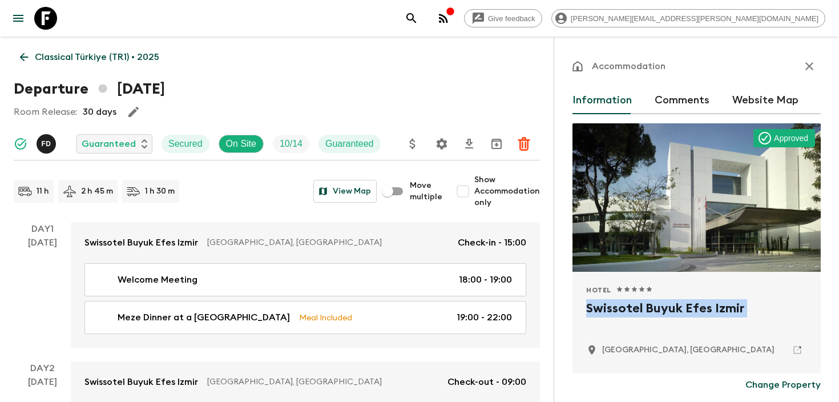
click at [416, 20] on icon "search adventures" at bounding box center [412, 18] width 10 height 10
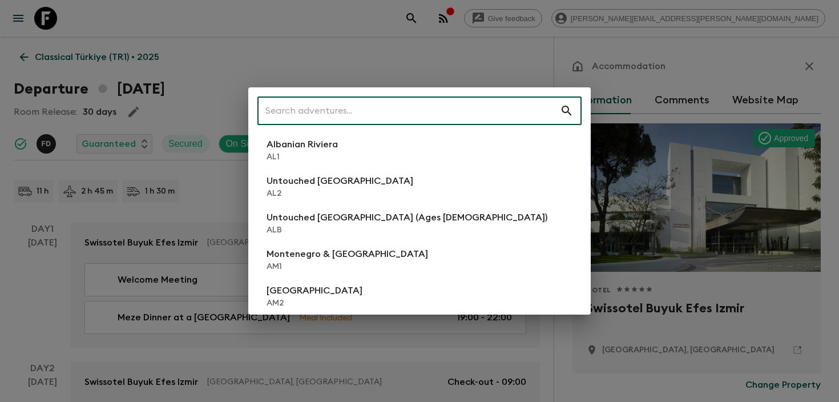
click at [413, 100] on input "text" at bounding box center [409, 111] width 303 height 32
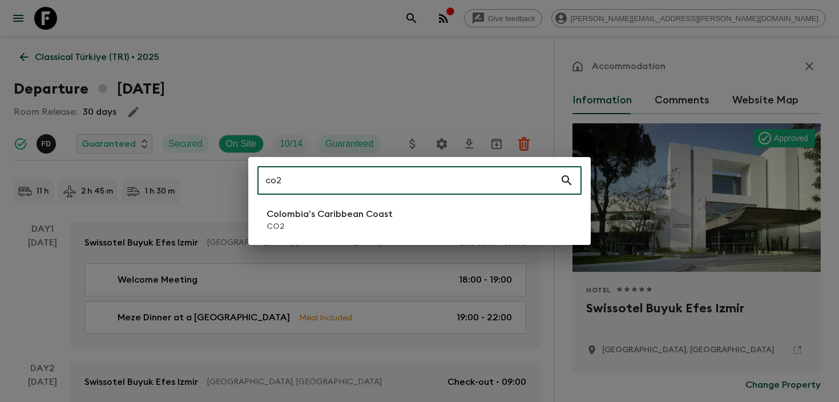
type input "co2"
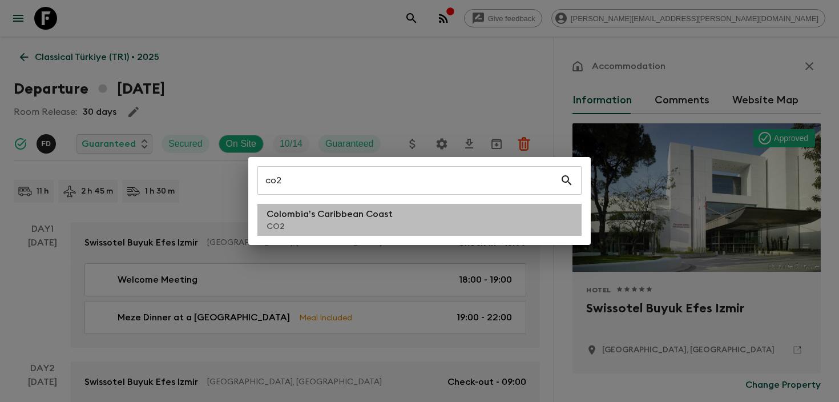
click at [337, 213] on p "Colombia’s Caribbean Coast" at bounding box center [330, 214] width 126 height 14
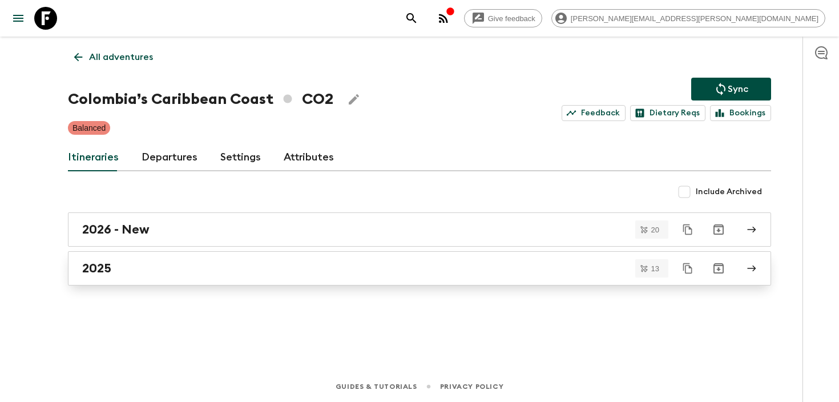
click at [213, 263] on div "2025" at bounding box center [408, 268] width 653 height 15
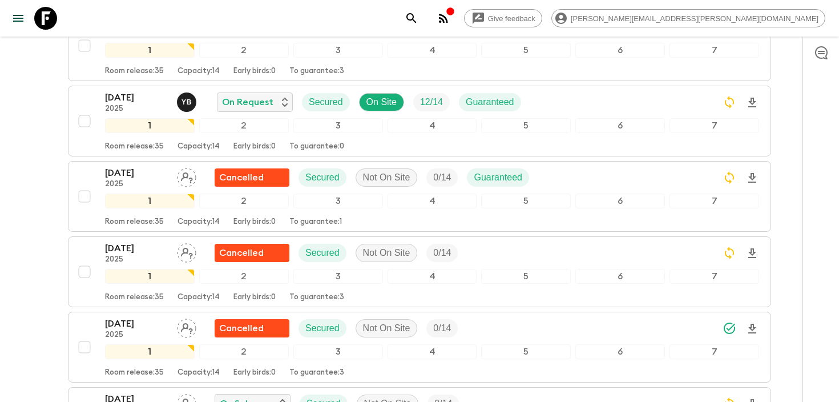
scroll to position [288, 0]
click at [752, 105] on icon "Download Onboarding" at bounding box center [753, 102] width 14 height 14
click at [419, 19] on icon "search adventures" at bounding box center [412, 18] width 14 height 14
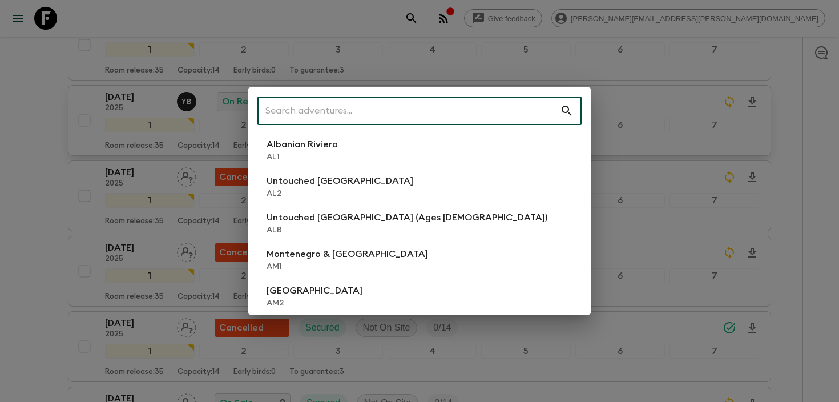
click at [393, 109] on input "text" at bounding box center [409, 111] width 303 height 32
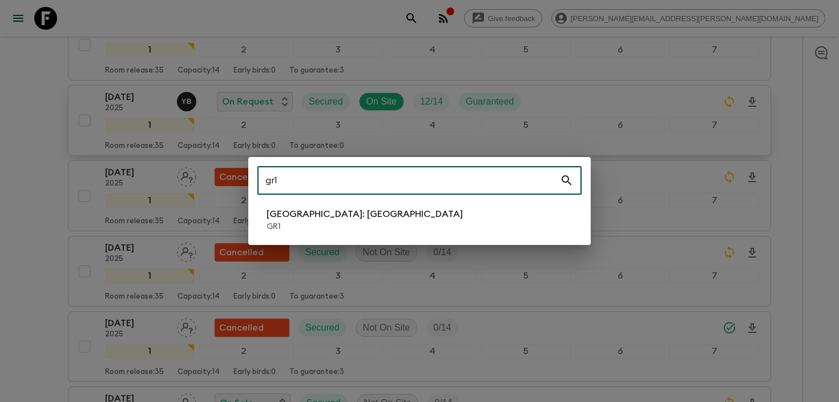
type input "gr1"
click at [379, 215] on p "[GEOGRAPHIC_DATA]: [GEOGRAPHIC_DATA]" at bounding box center [365, 214] width 196 height 14
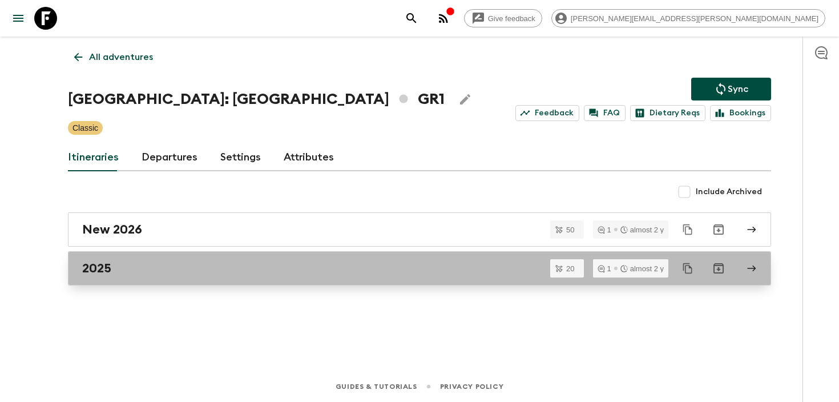
click at [216, 266] on div "2025" at bounding box center [408, 268] width 653 height 15
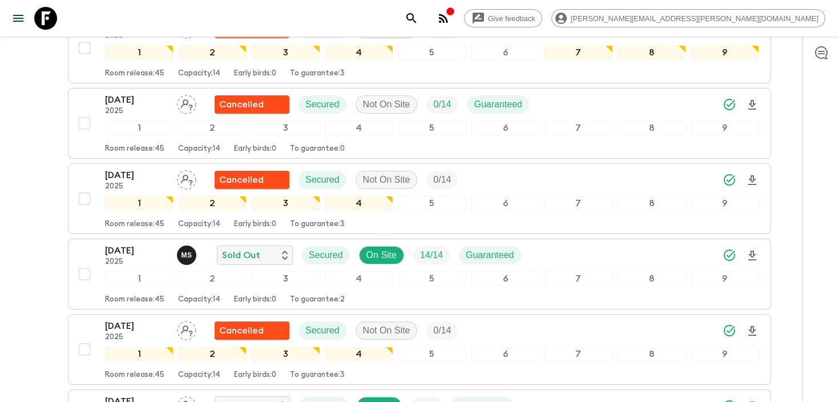
scroll to position [1023, 0]
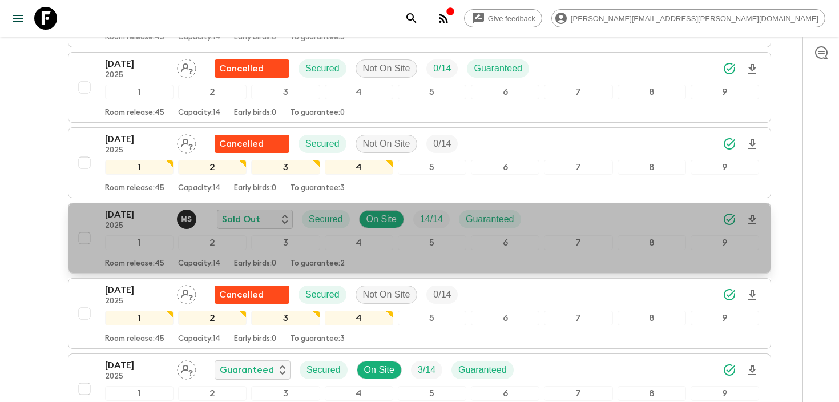
click at [596, 208] on div "[DATE] 2025 M S Sold Out Secured On Site 14 / 14 Guaranteed" at bounding box center [432, 219] width 654 height 23
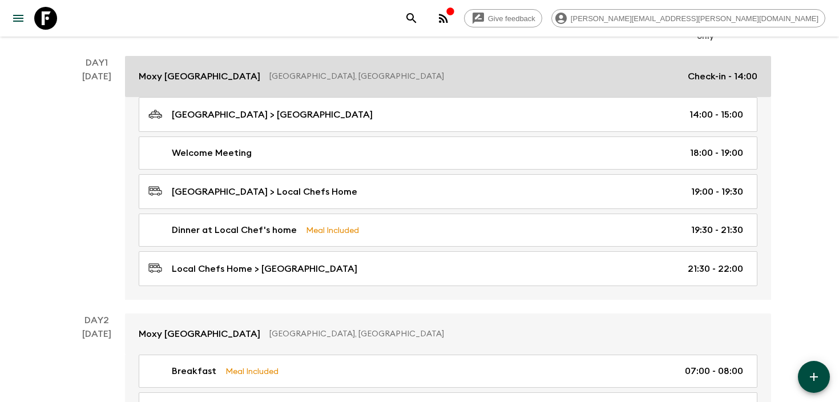
scroll to position [170, 0]
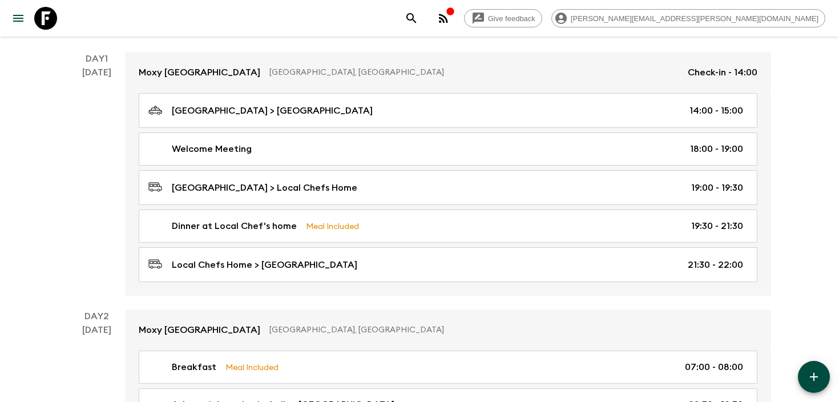
click at [423, 23] on button "search adventures" at bounding box center [411, 18] width 23 height 23
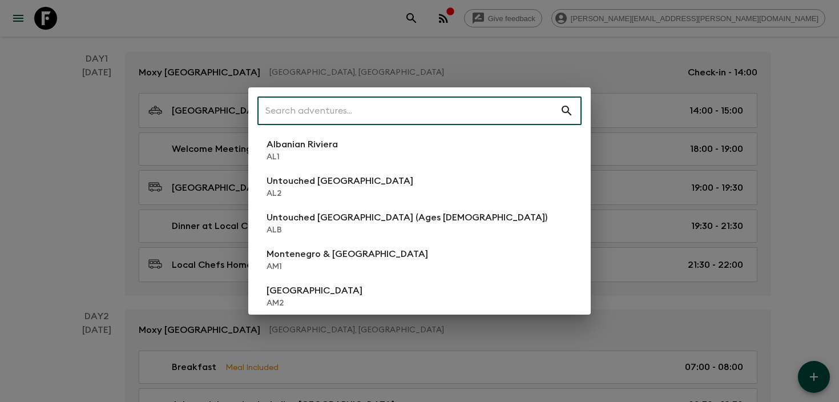
click at [279, 110] on input "text" at bounding box center [409, 111] width 303 height 32
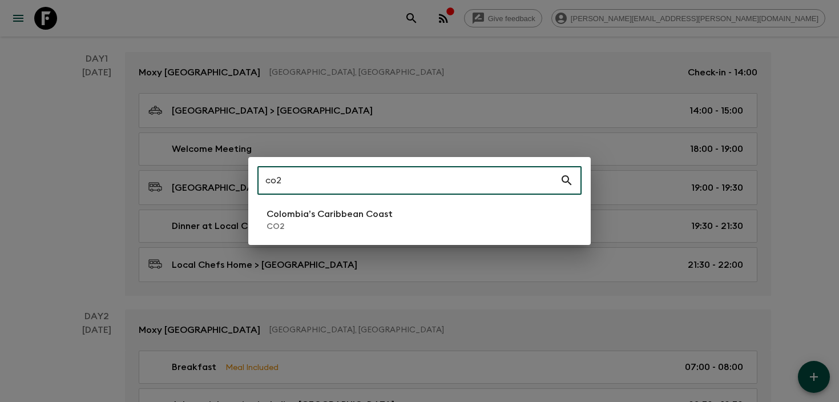
type input "co2"
click at [262, 214] on li "Colombia’s Caribbean Coast CO2" at bounding box center [420, 220] width 324 height 32
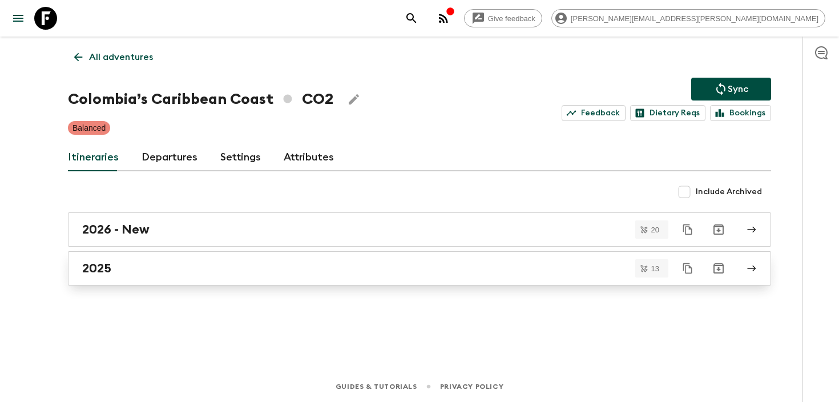
click at [176, 264] on div "2025" at bounding box center [408, 268] width 653 height 15
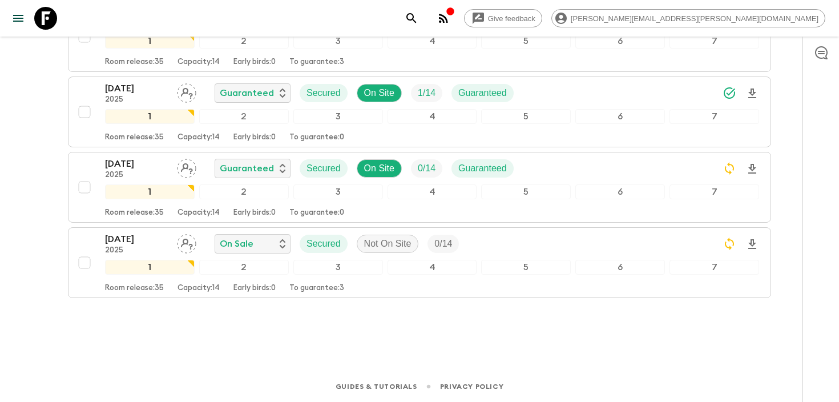
scroll to position [877, 0]
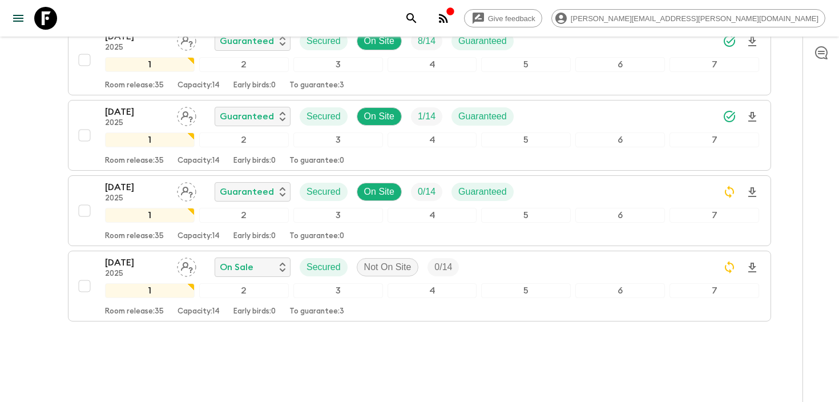
click at [419, 21] on icon "search adventures" at bounding box center [412, 18] width 14 height 14
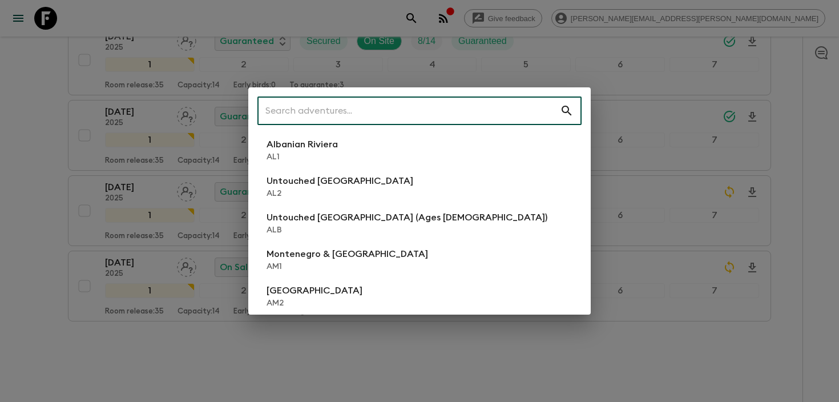
click at [381, 107] on input "text" at bounding box center [409, 111] width 303 height 32
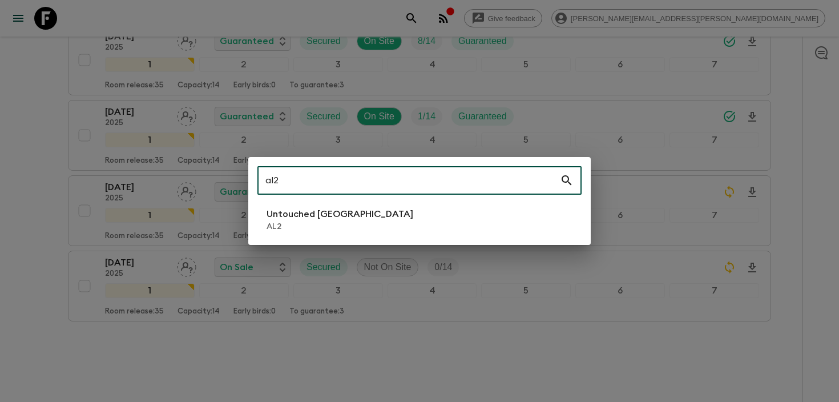
type input "al2"
click at [301, 222] on p "AL2" at bounding box center [340, 226] width 147 height 11
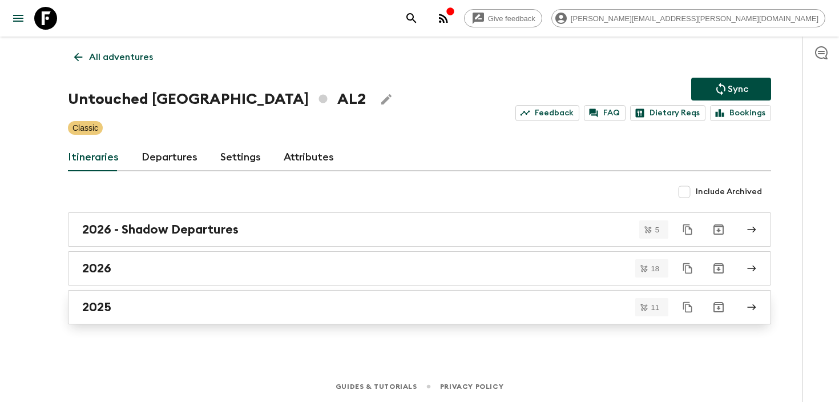
click at [136, 313] on div "2025" at bounding box center [408, 307] width 653 height 15
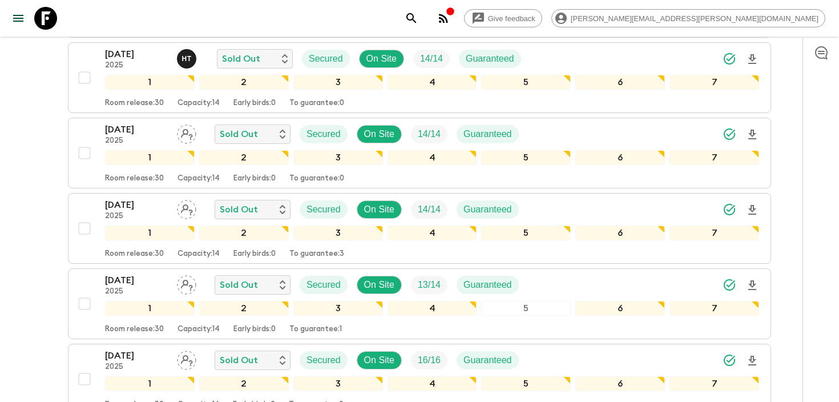
scroll to position [559, 0]
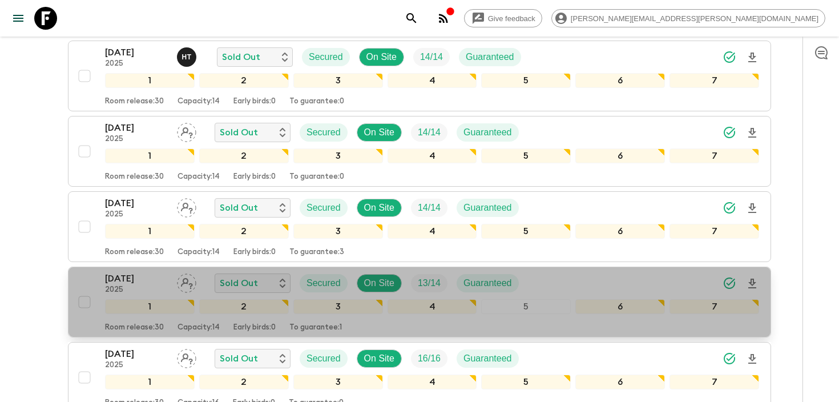
click at [551, 281] on div "[DATE] 2025 Sold Out Secured On Site 13 / 14 Guaranteed" at bounding box center [432, 283] width 654 height 23
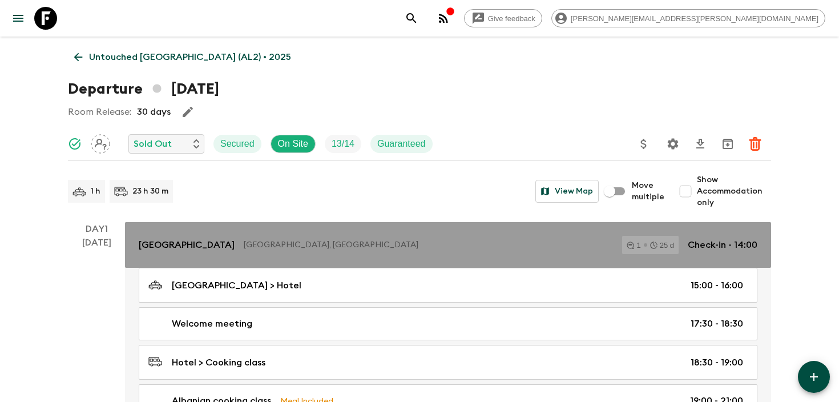
click at [443, 243] on p "[GEOGRAPHIC_DATA], [GEOGRAPHIC_DATA]" at bounding box center [428, 244] width 369 height 11
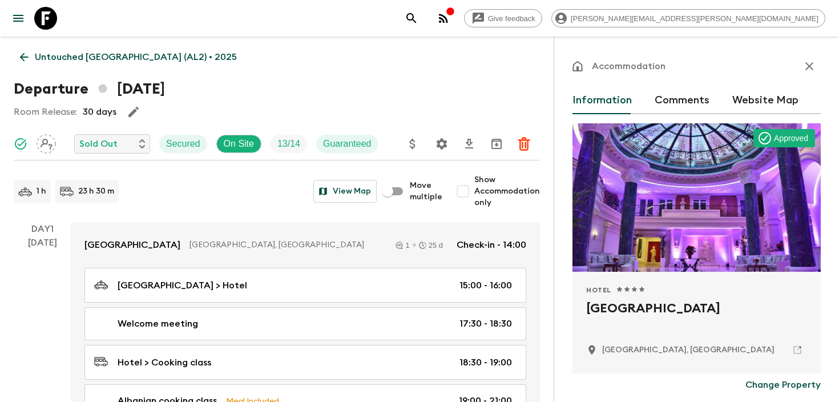
click at [624, 306] on h2 "[GEOGRAPHIC_DATA]" at bounding box center [696, 317] width 221 height 37
copy div "[GEOGRAPHIC_DATA]"
click at [144, 61] on p "Untouched [GEOGRAPHIC_DATA] (AL2) • 2025" at bounding box center [136, 57] width 202 height 14
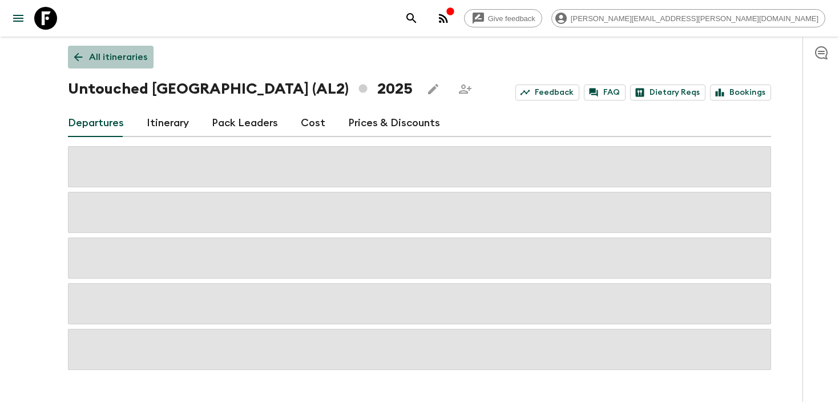
click at [134, 60] on p "All itineraries" at bounding box center [118, 57] width 58 height 14
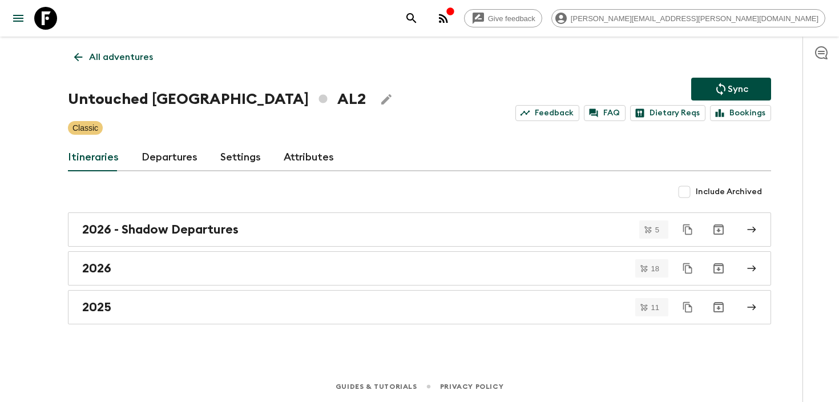
click at [127, 52] on p "All adventures" at bounding box center [121, 57] width 64 height 14
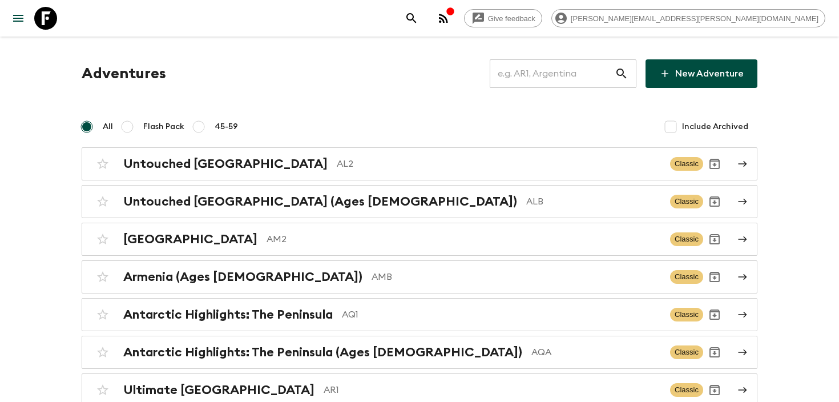
click at [419, 23] on icon "search adventures" at bounding box center [412, 18] width 14 height 14
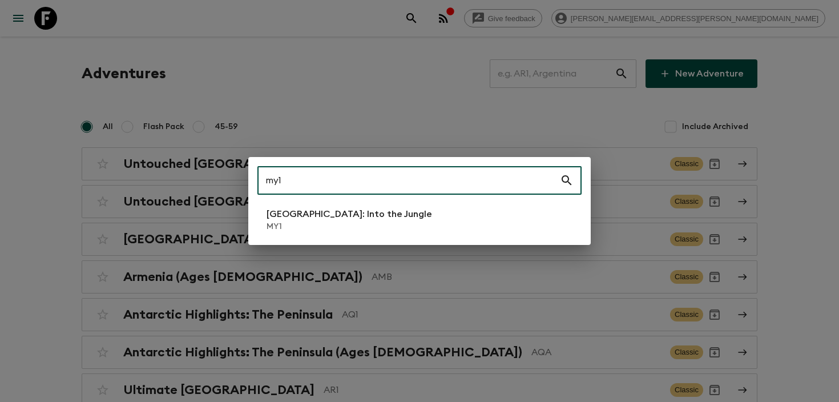
type input "my1"
click at [400, 218] on li "[GEOGRAPHIC_DATA]: Into the Jungle MY1" at bounding box center [420, 220] width 324 height 32
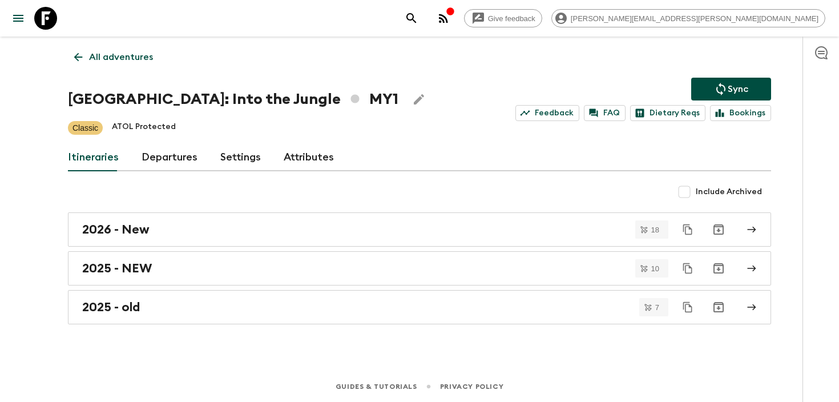
click at [200, 326] on div "All adventures Borneo: Into the Jungle MY1 Sync Feedback FAQ Dietary Reqs Booki…" at bounding box center [419, 188] width 731 height 303
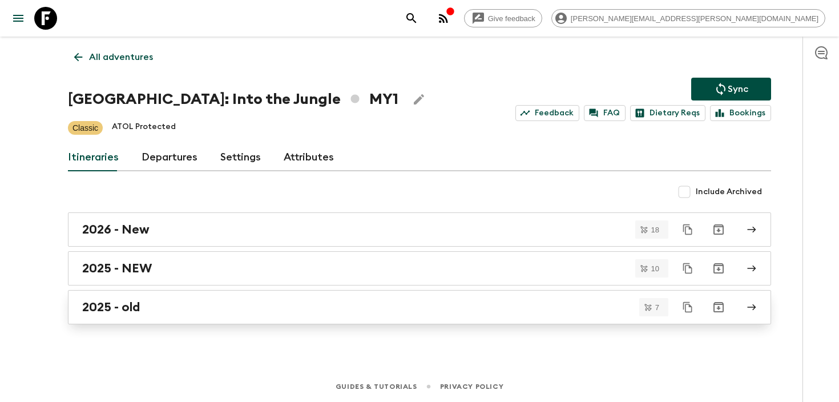
click at [198, 310] on div "2025 - old" at bounding box center [408, 307] width 653 height 15
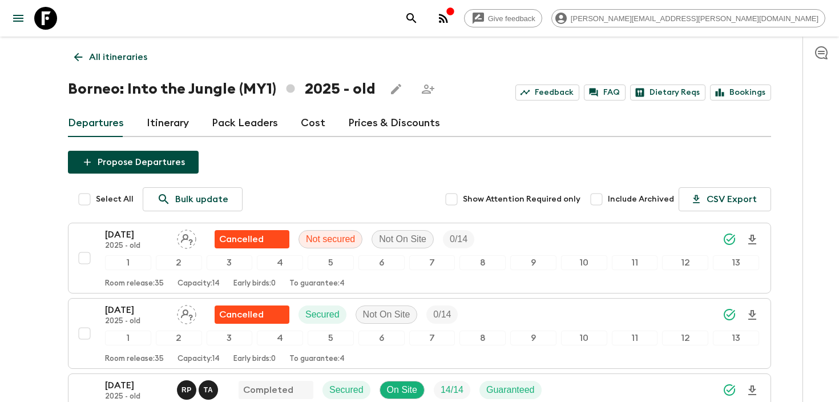
click at [121, 57] on p "All itineraries" at bounding box center [118, 57] width 58 height 14
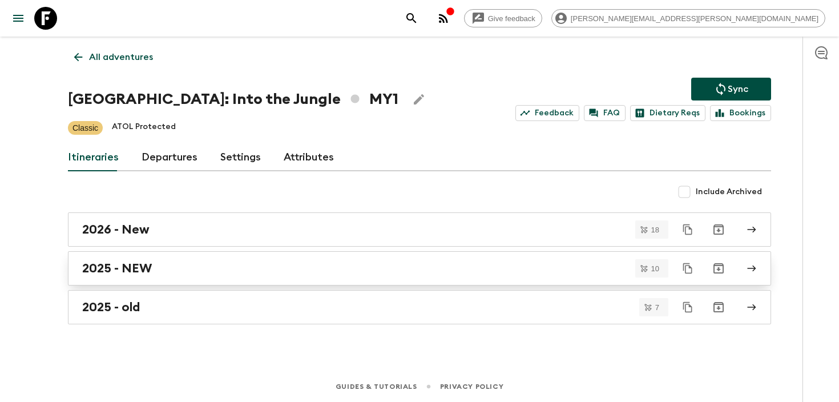
click at [202, 272] on div "2025 - NEW" at bounding box center [408, 268] width 653 height 15
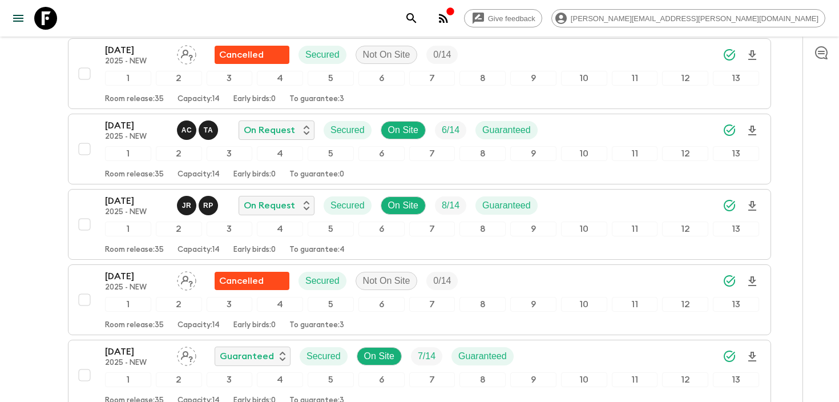
scroll to position [415, 0]
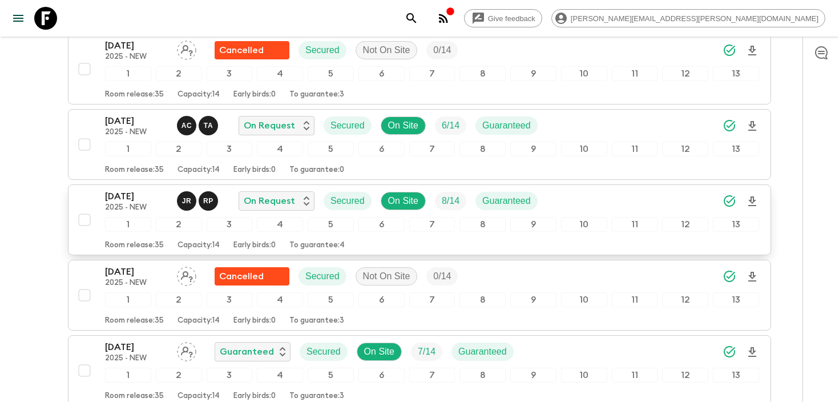
click at [628, 199] on div "[DATE] 2025 - NEW J R R P On Request Secured On Site 8 / 14 Guaranteed" at bounding box center [432, 201] width 654 height 23
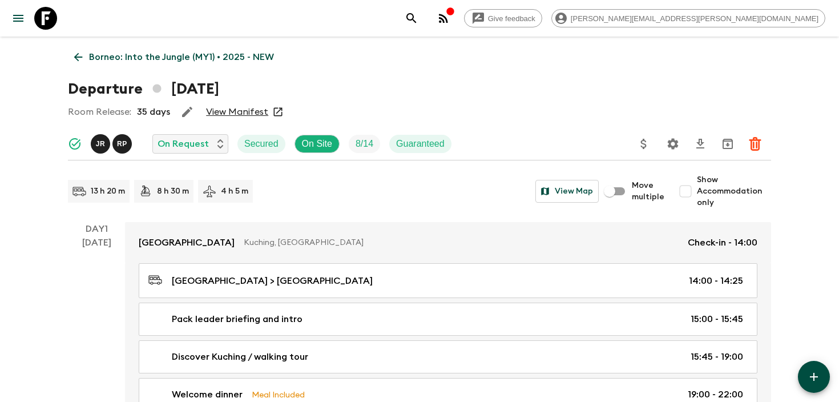
click at [418, 235] on link "[GEOGRAPHIC_DATA], [GEOGRAPHIC_DATA] Check-in - 14:00" at bounding box center [448, 242] width 646 height 41
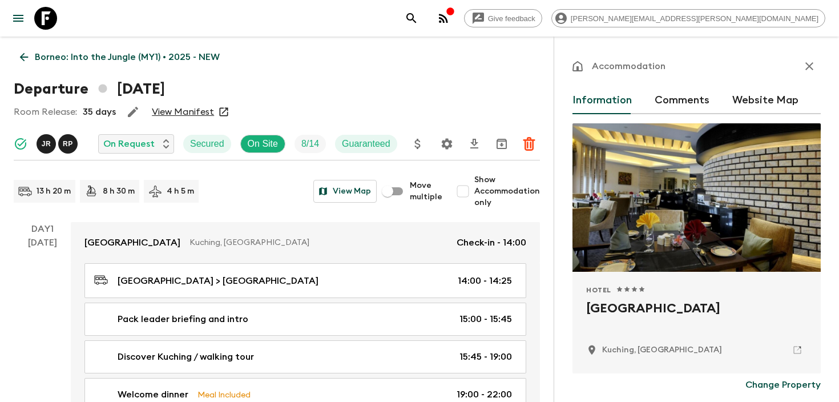
click at [660, 305] on h2 "[GEOGRAPHIC_DATA]" at bounding box center [696, 317] width 221 height 37
copy div "[GEOGRAPHIC_DATA]"
